Goal: Download file/media

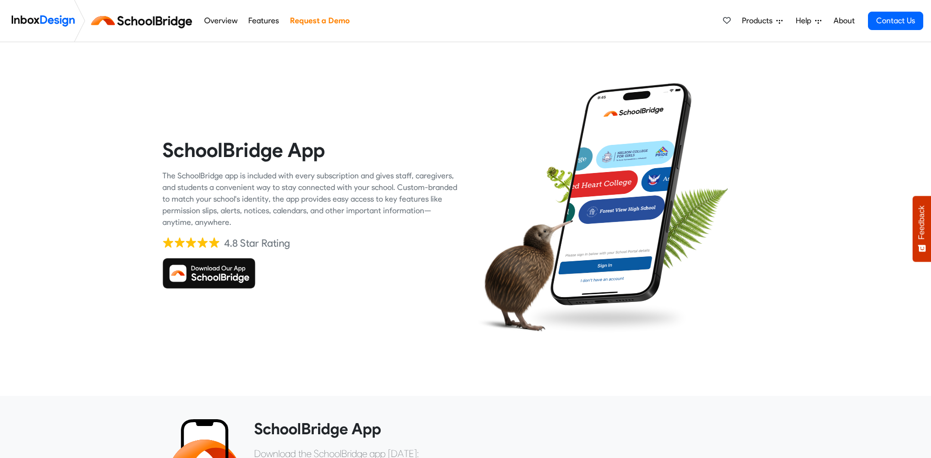
click at [214, 276] on img at bounding box center [208, 273] width 93 height 31
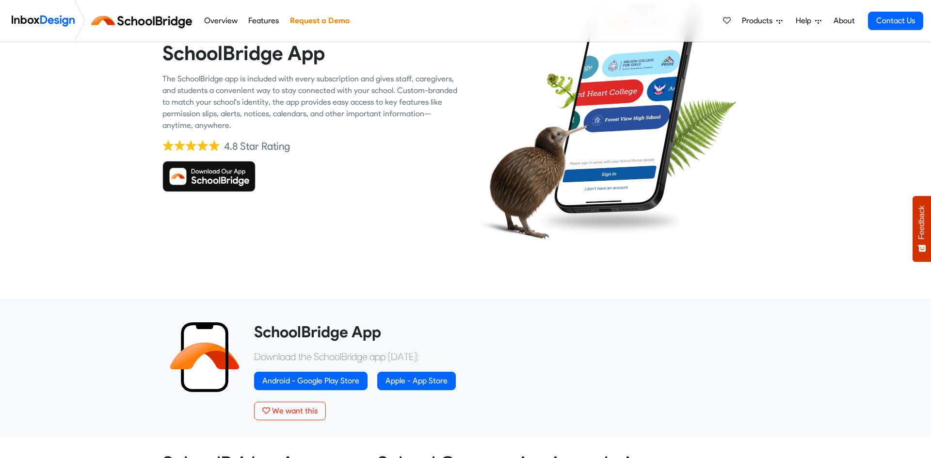
scroll to position [116, 0]
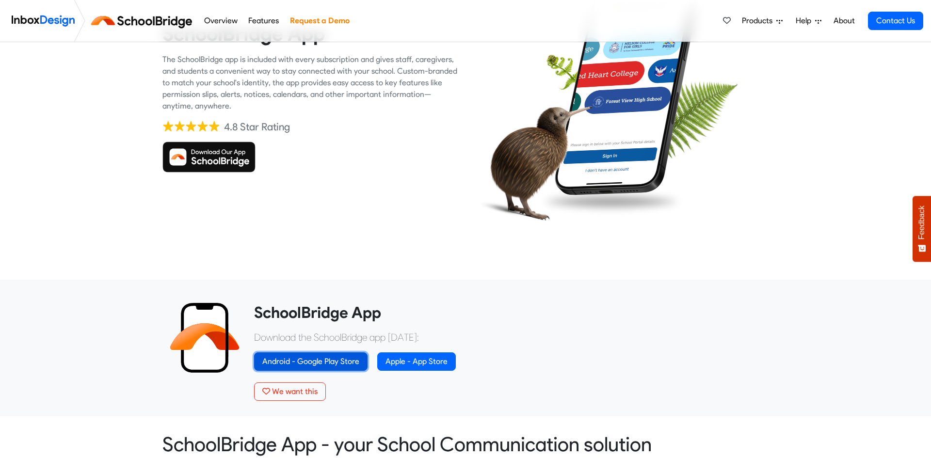
click at [310, 363] on link "Android - Google Play Store" at bounding box center [310, 362] width 113 height 18
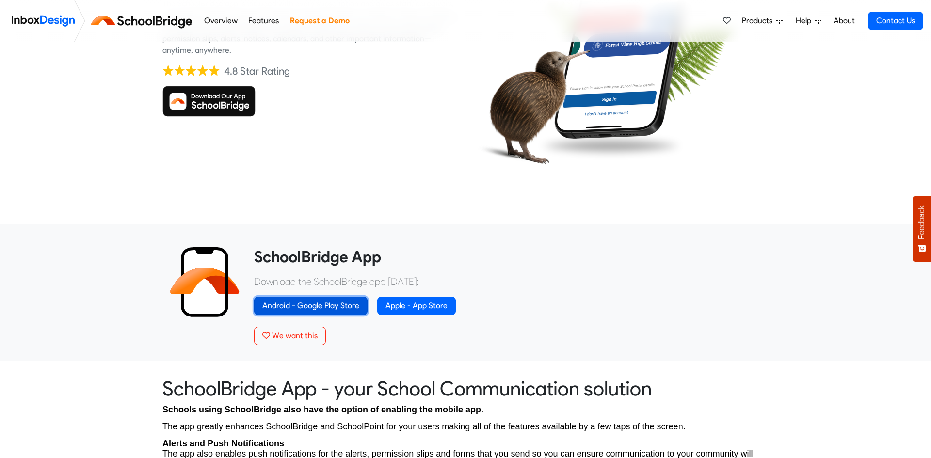
scroll to position [175, 0]
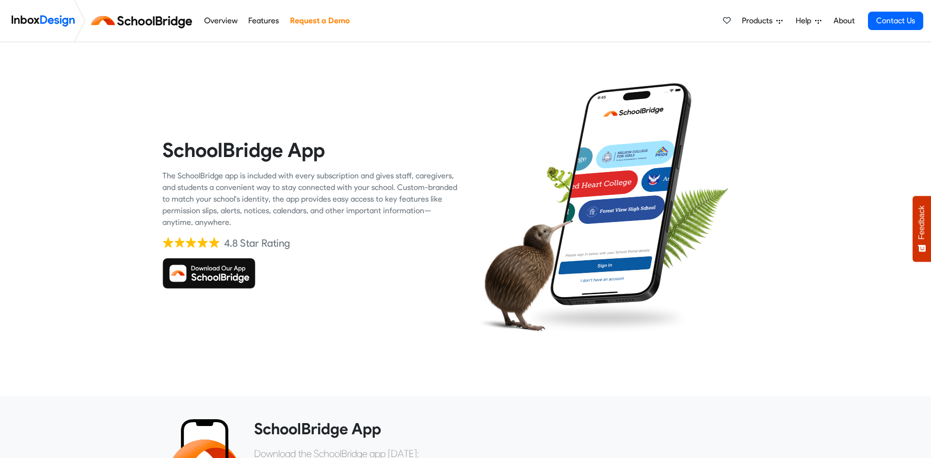
click at [202, 275] on img at bounding box center [208, 273] width 93 height 31
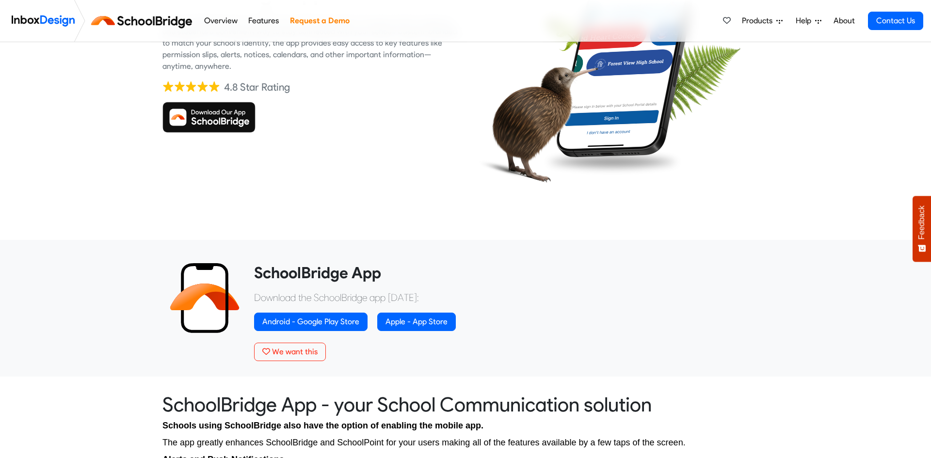
scroll to position [155, 0]
